Goal: Information Seeking & Learning: Stay updated

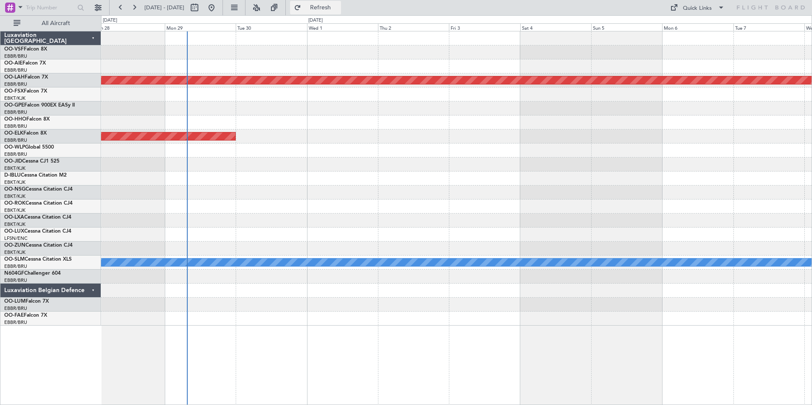
click at [338, 7] on span "Refresh" at bounding box center [321, 8] width 36 height 6
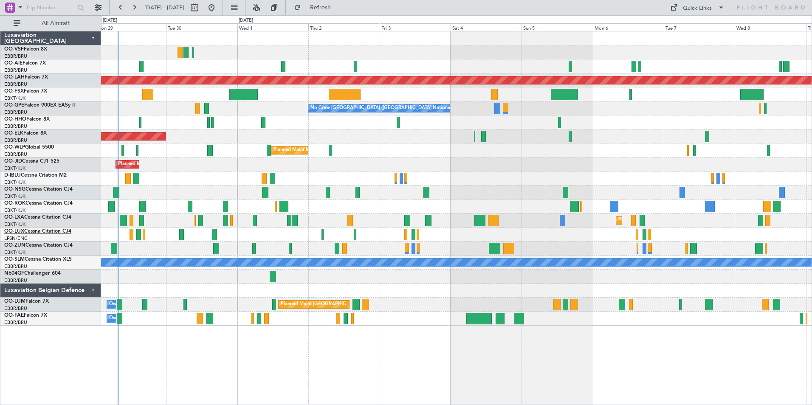
click at [62, 231] on link "OO-LUX Cessna Citation CJ4" at bounding box center [37, 231] width 67 height 5
click at [338, 7] on span "Refresh" at bounding box center [321, 8] width 36 height 6
click at [20, 300] on span "OO-LUM" at bounding box center [14, 301] width 21 height 5
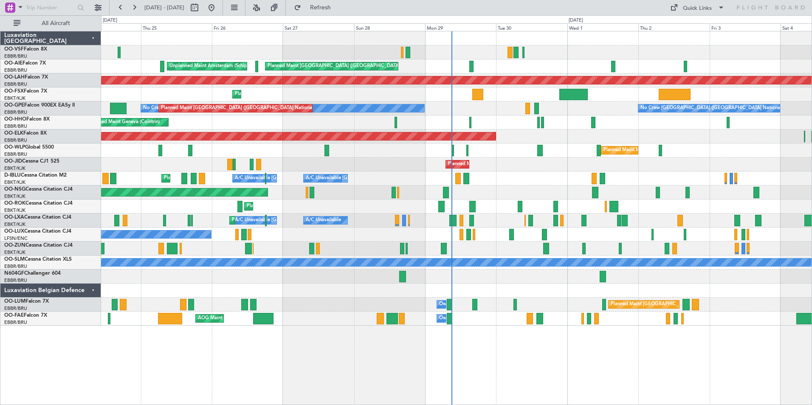
click at [513, 127] on div "Planned Maint [GEOGRAPHIC_DATA] ([GEOGRAPHIC_DATA]) Unplanned Maint Amsterdam (…" at bounding box center [456, 178] width 710 height 294
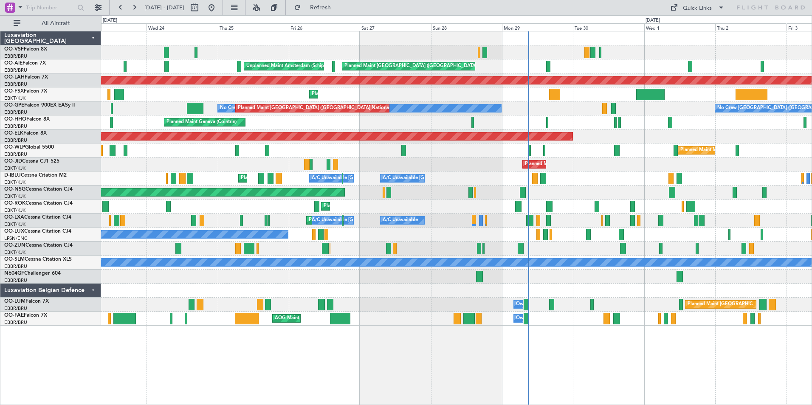
click at [451, 99] on div "Planned Maint Kortrijk-[GEOGRAPHIC_DATA]" at bounding box center [456, 94] width 710 height 14
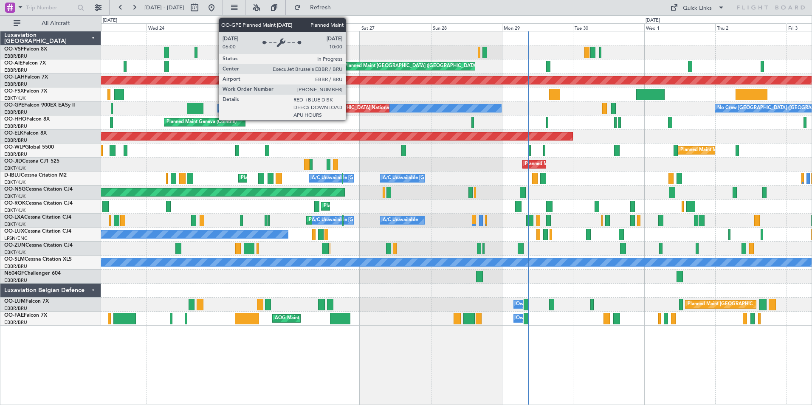
click at [349, 110] on div "Planned Maint [GEOGRAPHIC_DATA] ([GEOGRAPHIC_DATA] National)" at bounding box center [312, 108] width 153 height 8
